Goal: Book appointment/travel/reservation

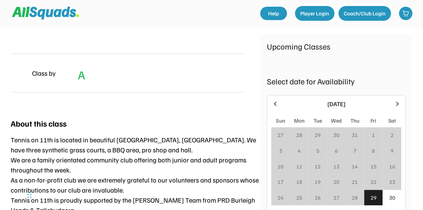
click at [398, 104] on icon at bounding box center [397, 103] width 2 height 4
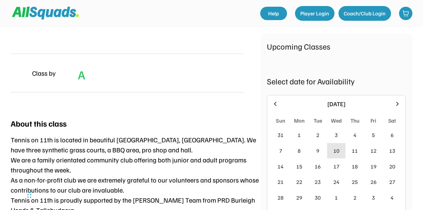
click at [337, 151] on div "10" at bounding box center [336, 151] width 6 height 8
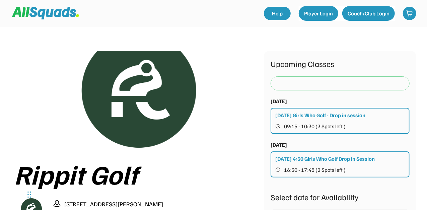
scroll to position [33, 0]
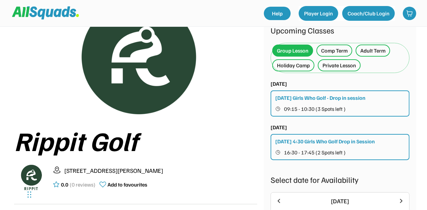
click at [343, 65] on div "Private Lesson" at bounding box center [338, 65] width 33 height 8
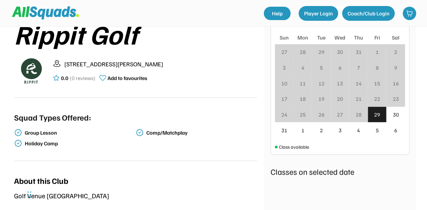
scroll to position [134, 0]
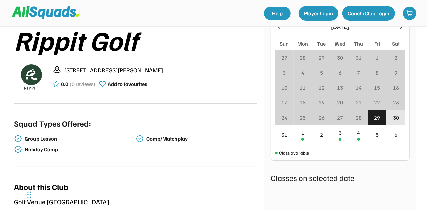
click at [397, 117] on div "30" at bounding box center [395, 117] width 6 height 8
click at [302, 137] on div "1" at bounding box center [302, 134] width 19 height 19
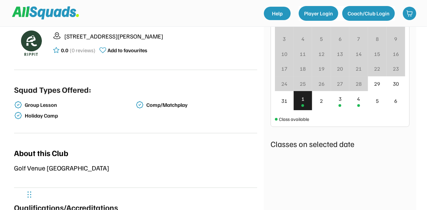
scroll to position [167, 0]
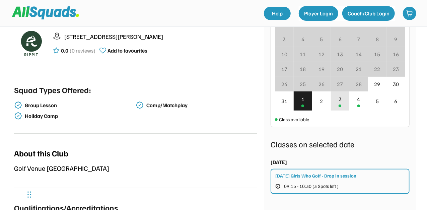
click at [341, 104] on div "3" at bounding box center [340, 100] width 19 height 19
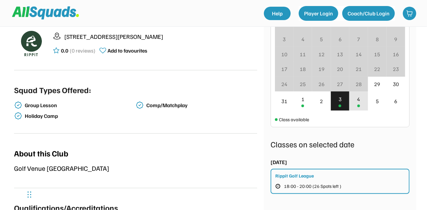
click at [357, 101] on div "4" at bounding box center [358, 100] width 19 height 19
click at [341, 101] on div "3" at bounding box center [339, 99] width 3 height 8
click at [328, 179] on div "Rippit Golf League 18:00 - 20:00 (26 Spots left )" at bounding box center [339, 181] width 139 height 25
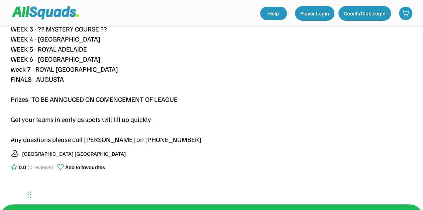
scroll to position [636, 0]
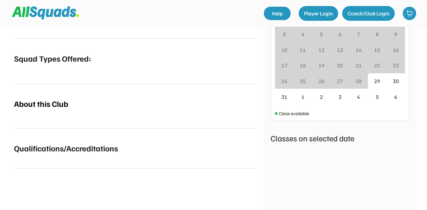
scroll to position [199, 0]
